Goal: Task Accomplishment & Management: Manage account settings

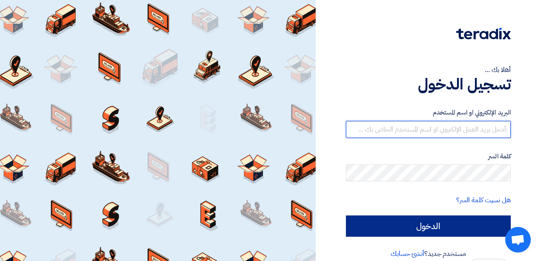
type input "[EMAIL_ADDRESS][DOMAIN_NAME]"
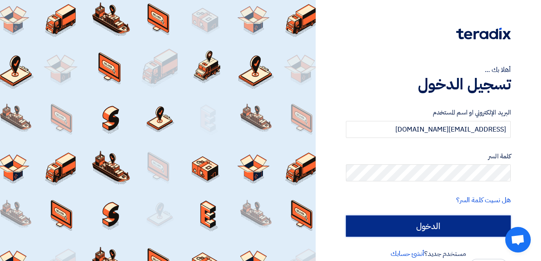
click at [409, 233] on input "الدخول" at bounding box center [428, 226] width 165 height 21
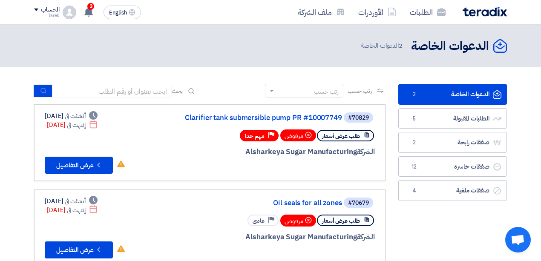
drag, startPoint x: 264, startPoint y: 95, endPoint x: 177, endPoint y: 151, distance: 103.1
click at [177, 152] on div "الشركة Alsharkeya Sugar Manufacturing" at bounding box center [272, 152] width 205 height 11
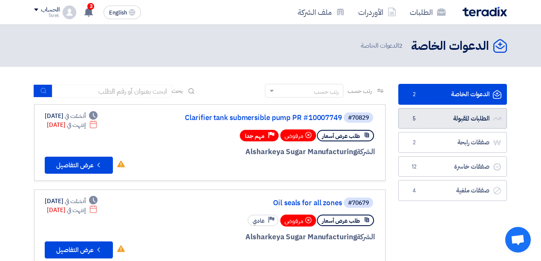
click at [441, 115] on link "الطلبات المقبولة الطلبات المقبولة 5" at bounding box center [452, 118] width 109 height 21
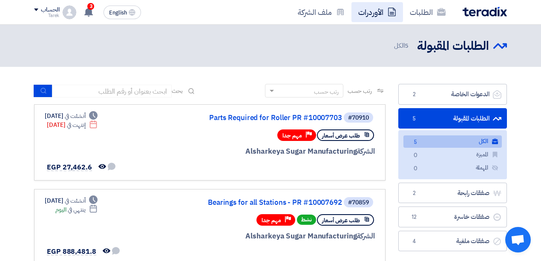
click at [366, 12] on link "الأوردرات" at bounding box center [378, 12] width 52 height 20
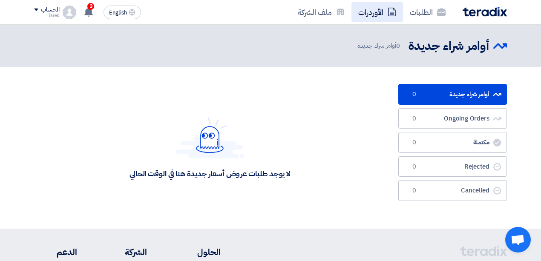
click at [365, 13] on link "الأوردرات" at bounding box center [378, 12] width 52 height 20
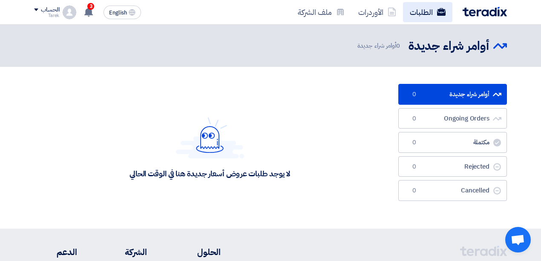
click at [418, 9] on link "الطلبات" at bounding box center [427, 12] width 49 height 20
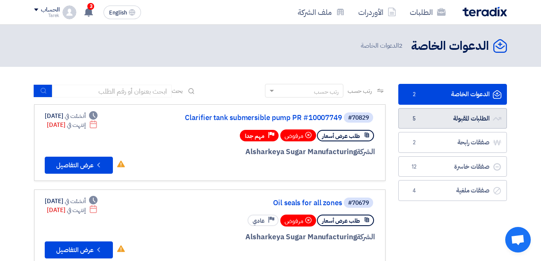
click at [427, 115] on link "الطلبات المقبولة الطلبات المقبولة 5" at bounding box center [452, 118] width 109 height 21
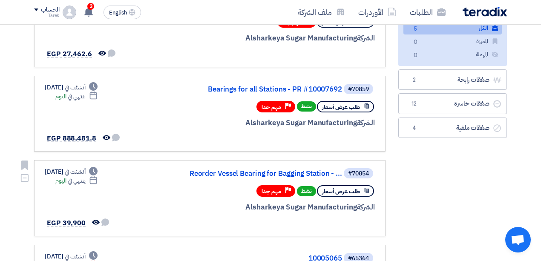
scroll to position [85, 0]
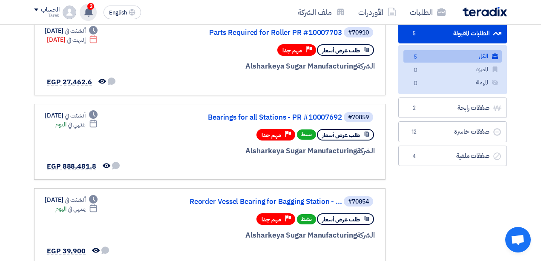
click at [88, 10] on use at bounding box center [88, 11] width 9 height 9
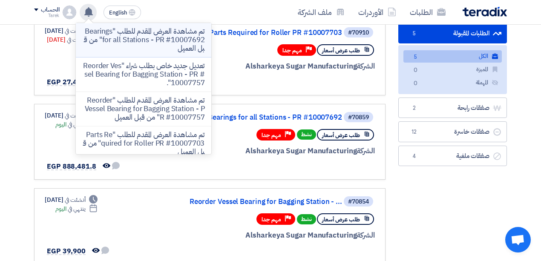
click at [170, 35] on p "تم مشاهدة العرض المقدم للطلب "Bearings for all Stations - PR #10007692" من قبل …" at bounding box center [144, 40] width 122 height 26
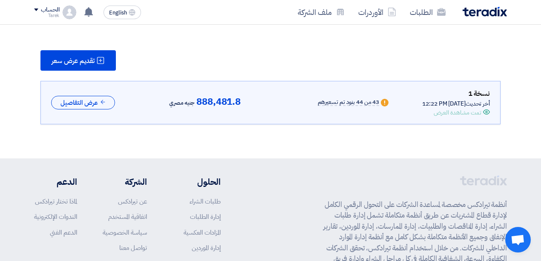
scroll to position [136, 0]
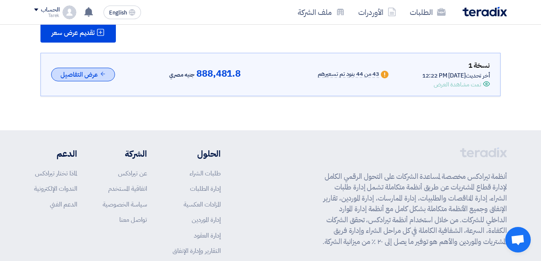
click at [94, 74] on button "عرض التفاصيل" at bounding box center [83, 75] width 64 height 14
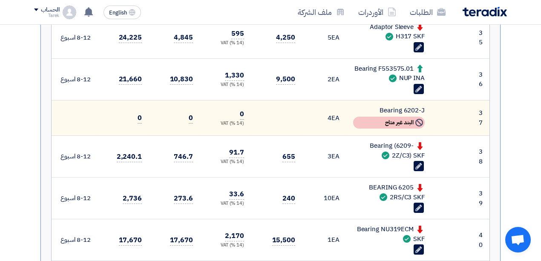
scroll to position [1528, 0]
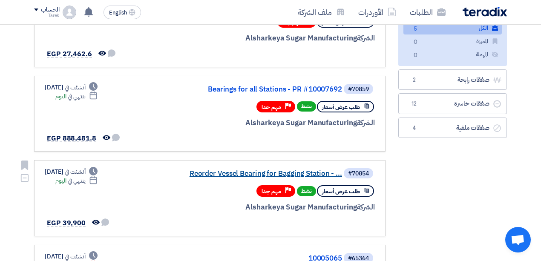
scroll to position [142, 0]
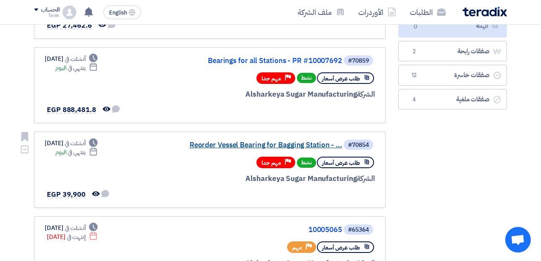
click at [234, 146] on link "Reorder Vessel Bearing for Bagging Station - ..." at bounding box center [257, 145] width 170 height 8
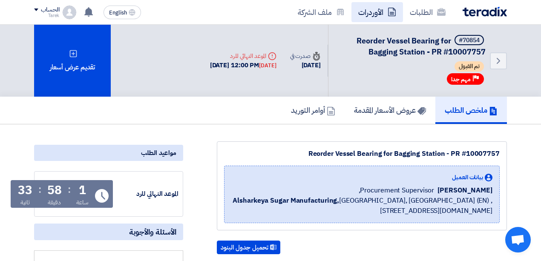
click at [365, 12] on link "الأوردرات" at bounding box center [378, 12] width 52 height 20
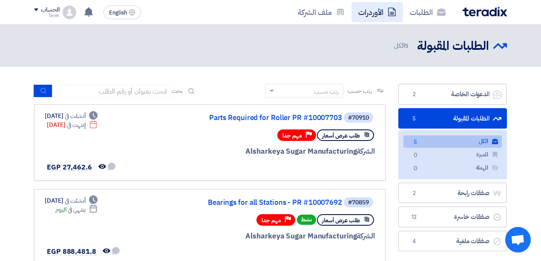
click at [370, 16] on link "الأوردرات" at bounding box center [378, 12] width 52 height 20
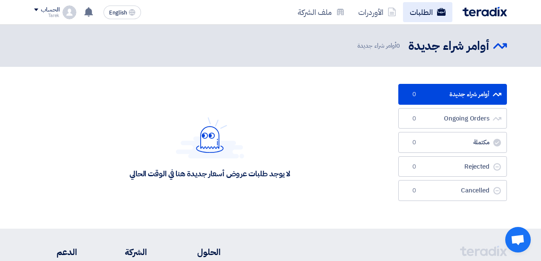
click at [412, 11] on link "الطلبات" at bounding box center [427, 12] width 49 height 20
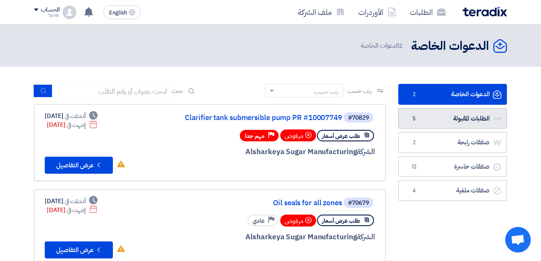
click at [421, 122] on link "الطلبات المقبولة الطلبات المقبولة 5" at bounding box center [452, 118] width 109 height 21
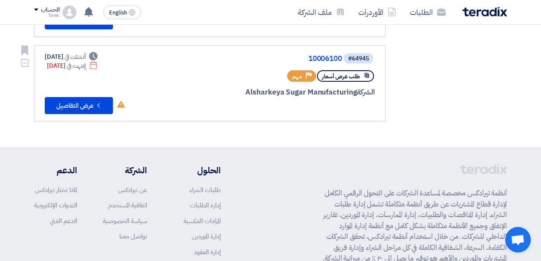
scroll to position [476, 0]
